Goal: Transaction & Acquisition: Download file/media

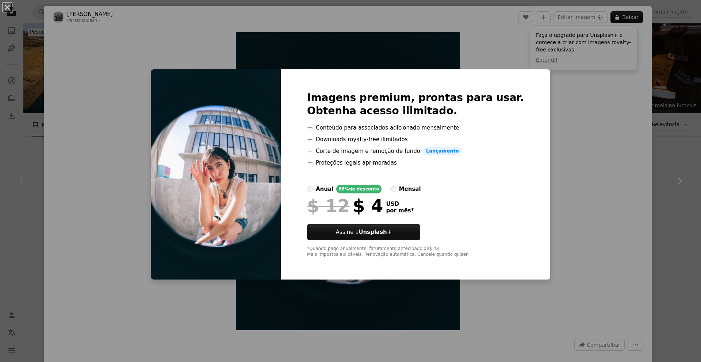
click at [634, 163] on div "An X shape Imagens premium, prontas para usar. Obtenha acesso ilimitado. A plus…" at bounding box center [350, 181] width 701 height 362
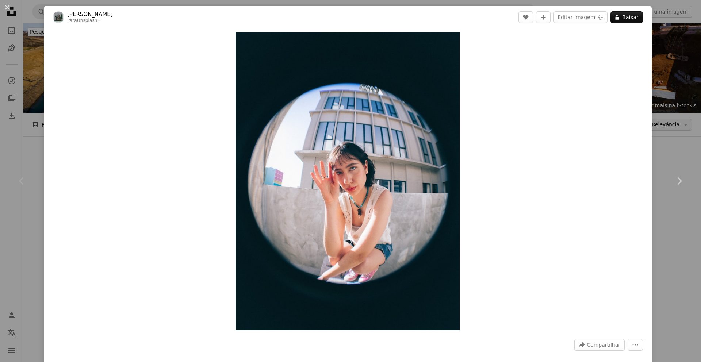
drag, startPoint x: 668, startPoint y: 29, endPoint x: 664, endPoint y: 35, distance: 7.3
click at [668, 29] on div "An X shape Chevron left Chevron right [PERSON_NAME] Para Unsplash+ A heart A pl…" at bounding box center [350, 181] width 701 height 362
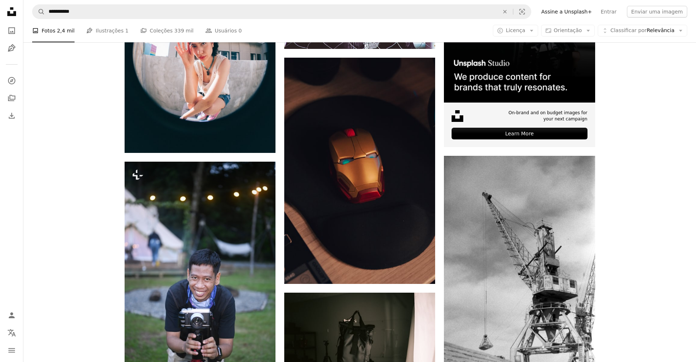
scroll to position [318, 0]
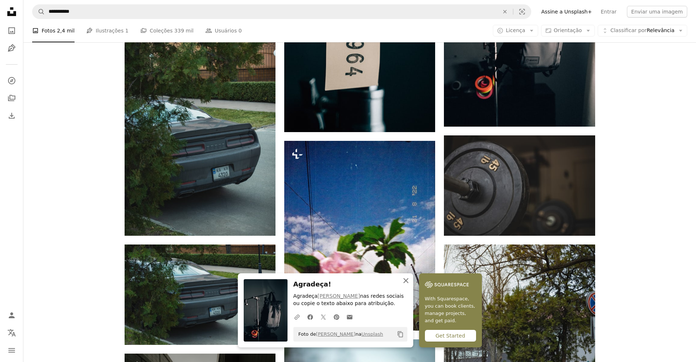
click at [410, 281] on icon "An X shape" at bounding box center [405, 280] width 9 height 9
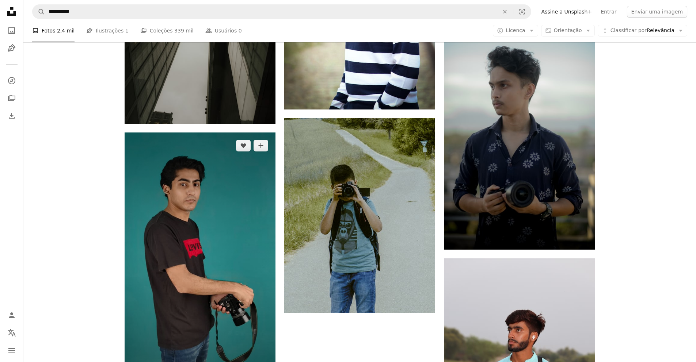
scroll to position [1221, 0]
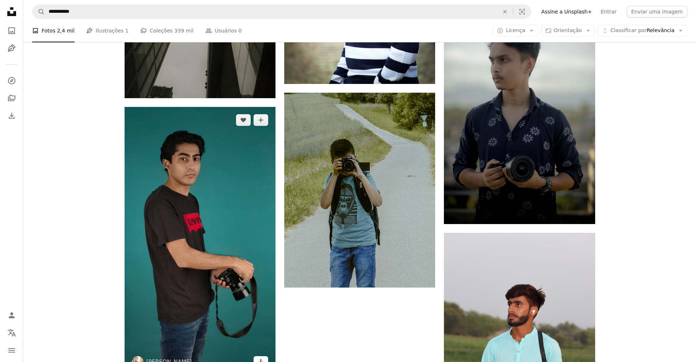
click at [263, 358] on icon "Arrow pointing down" at bounding box center [261, 362] width 6 height 9
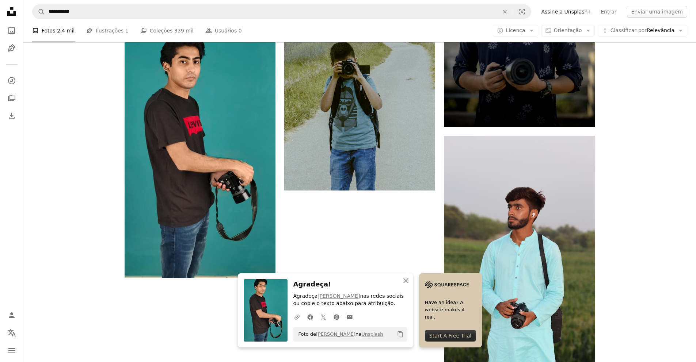
scroll to position [1320, 0]
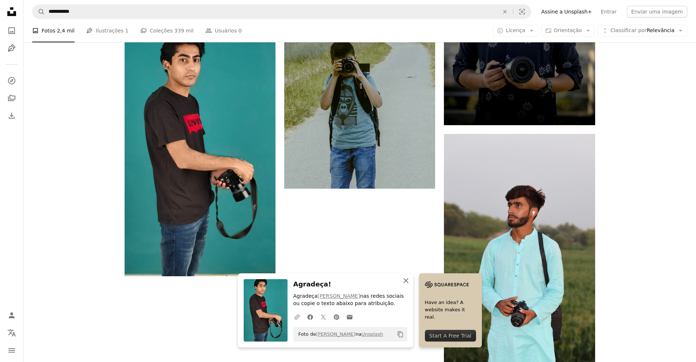
click at [410, 279] on icon "An X shape" at bounding box center [405, 280] width 9 height 9
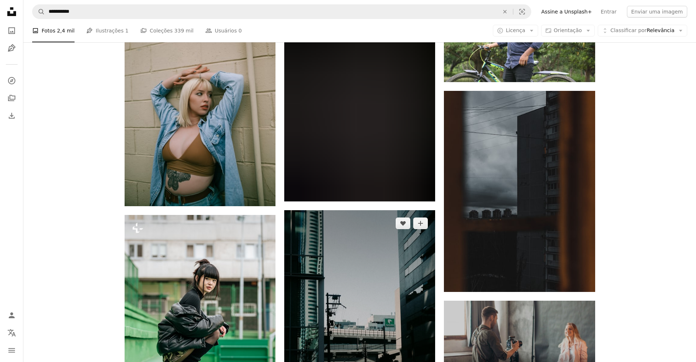
scroll to position [3292, 0]
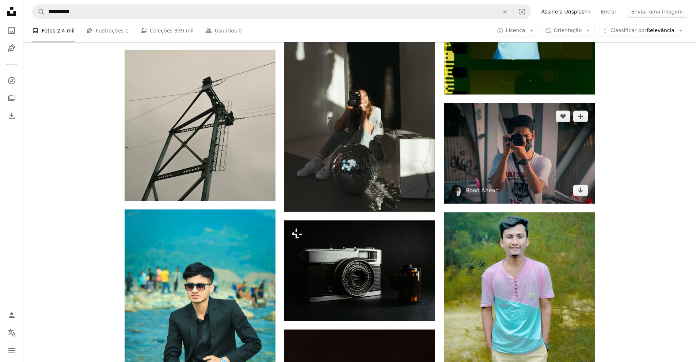
scroll to position [4736, 0]
